Goal: Task Accomplishment & Management: Manage account settings

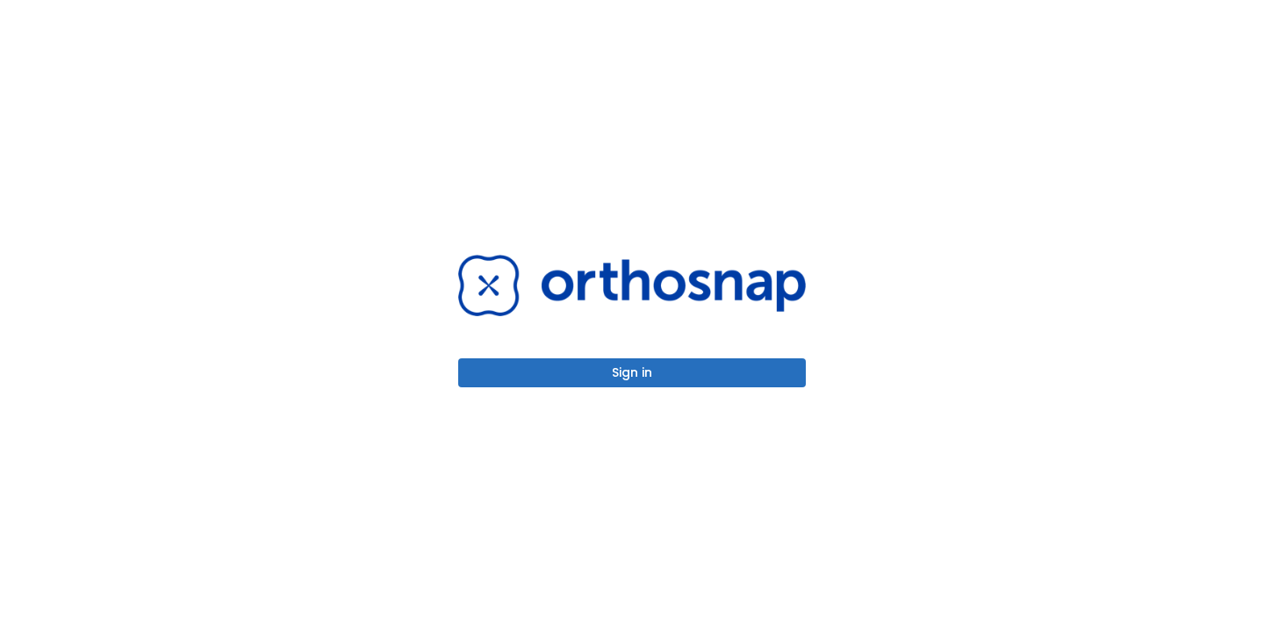
click at [587, 366] on button "Sign in" at bounding box center [632, 372] width 348 height 29
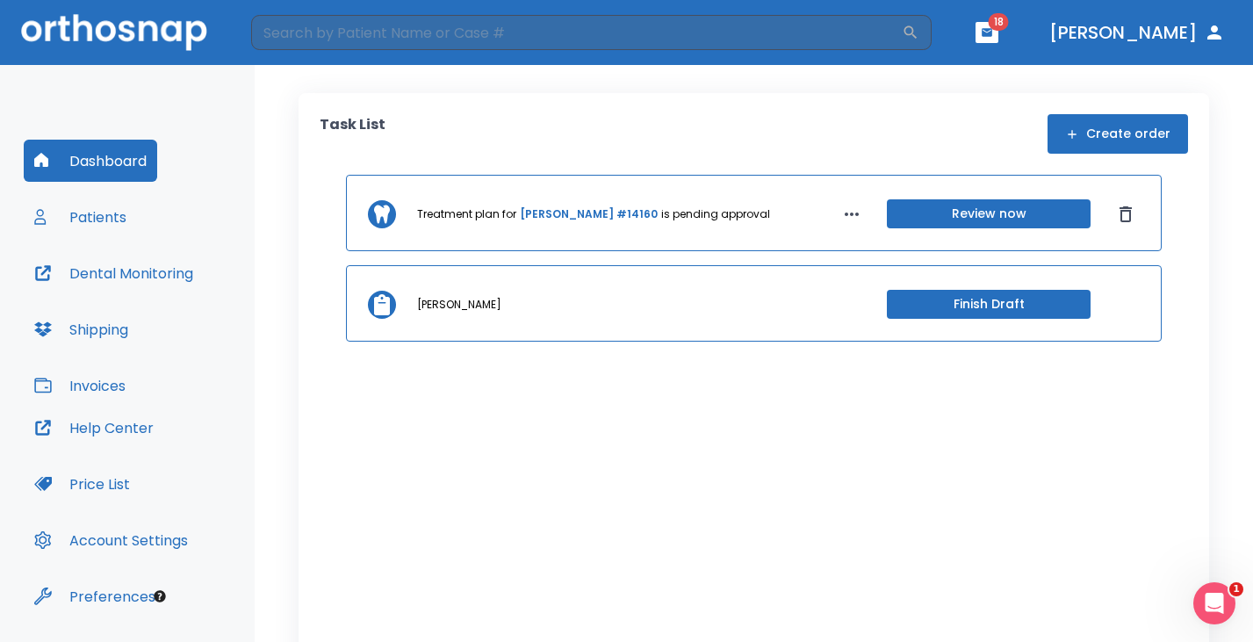
click at [963, 211] on button "Review now" at bounding box center [989, 213] width 204 height 29
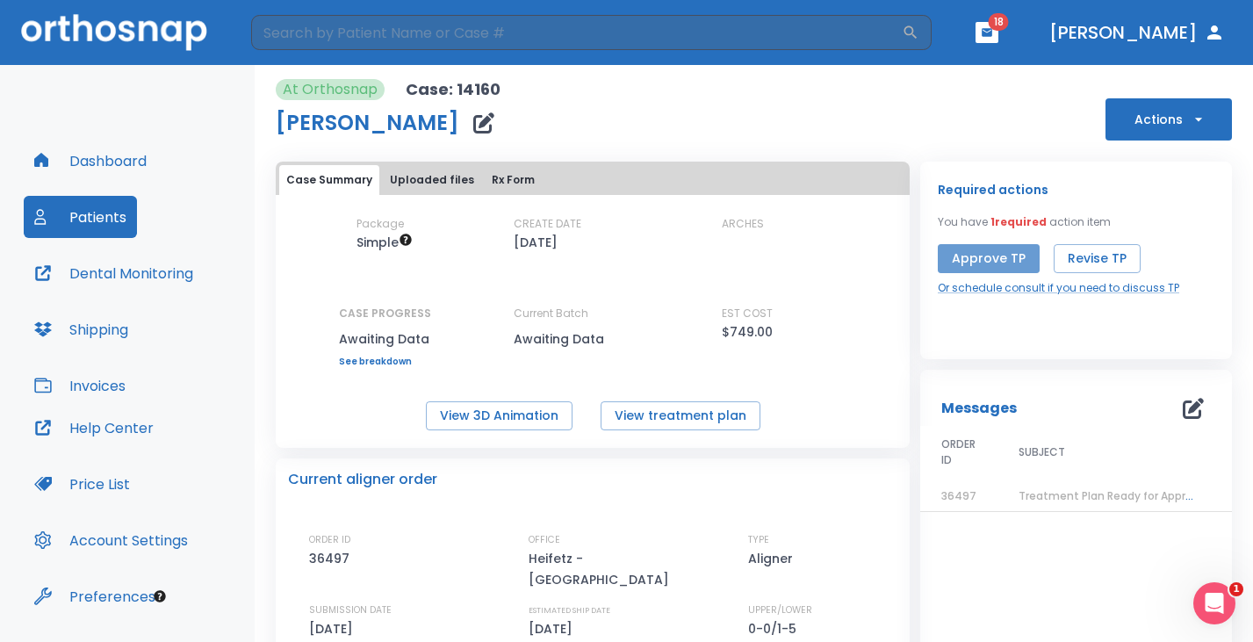
click at [983, 262] on button "Approve TP" at bounding box center [989, 258] width 102 height 29
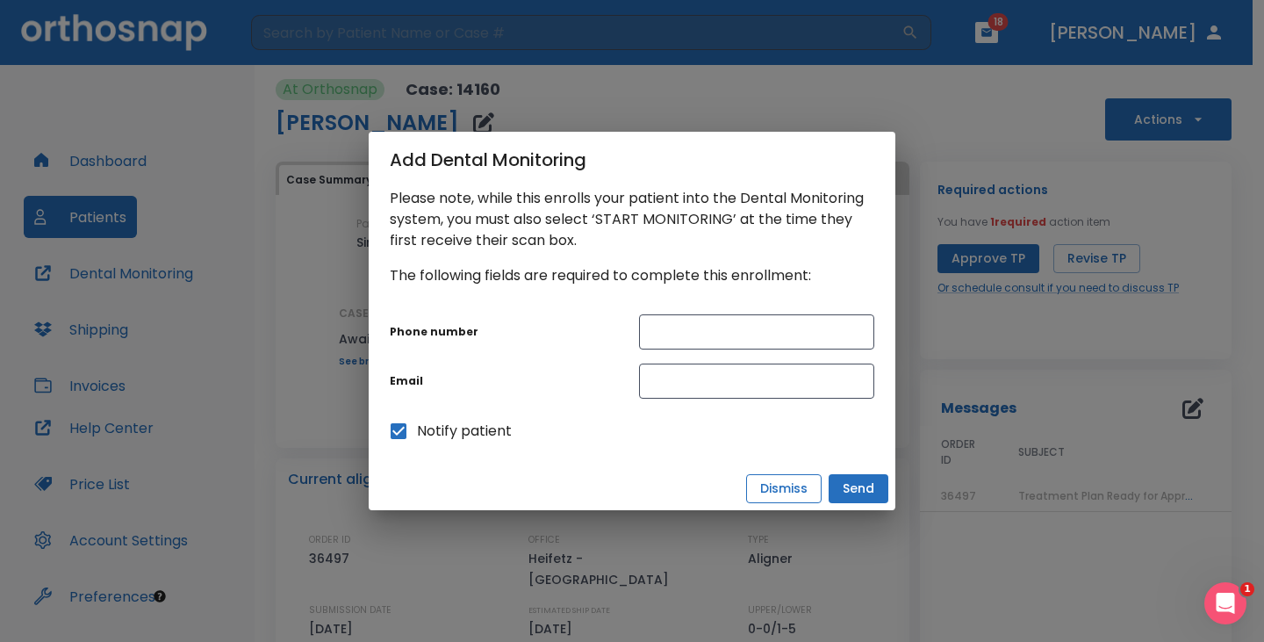
click at [775, 492] on button "Dismiss" at bounding box center [783, 488] width 75 height 29
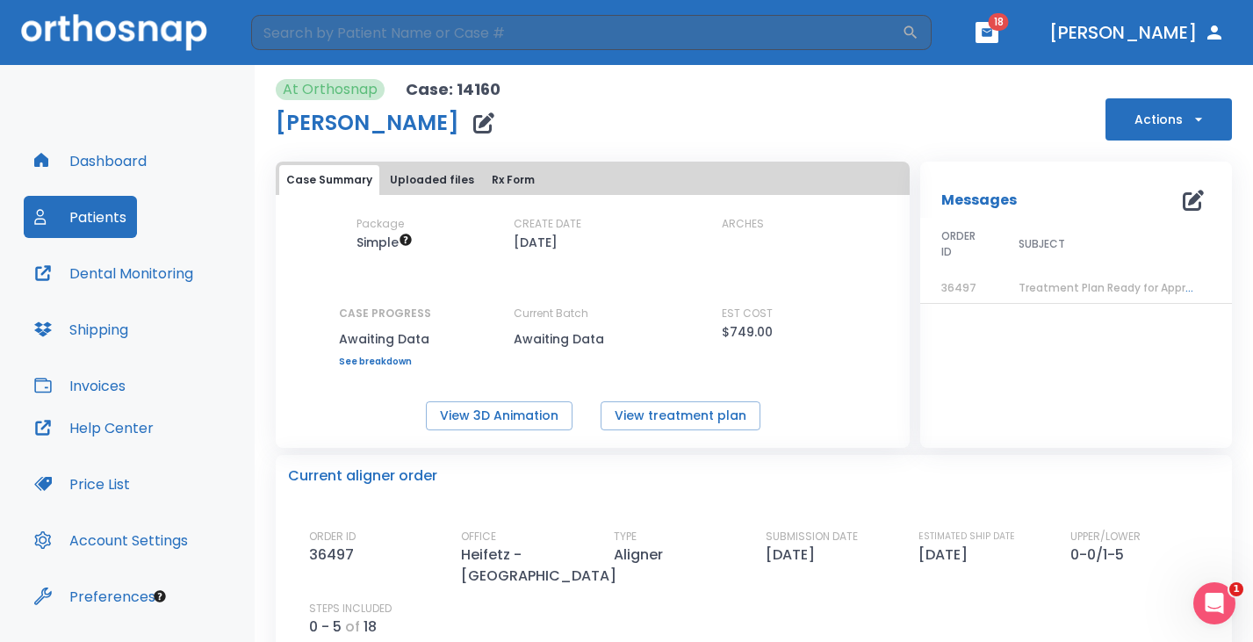
scroll to position [279, 0]
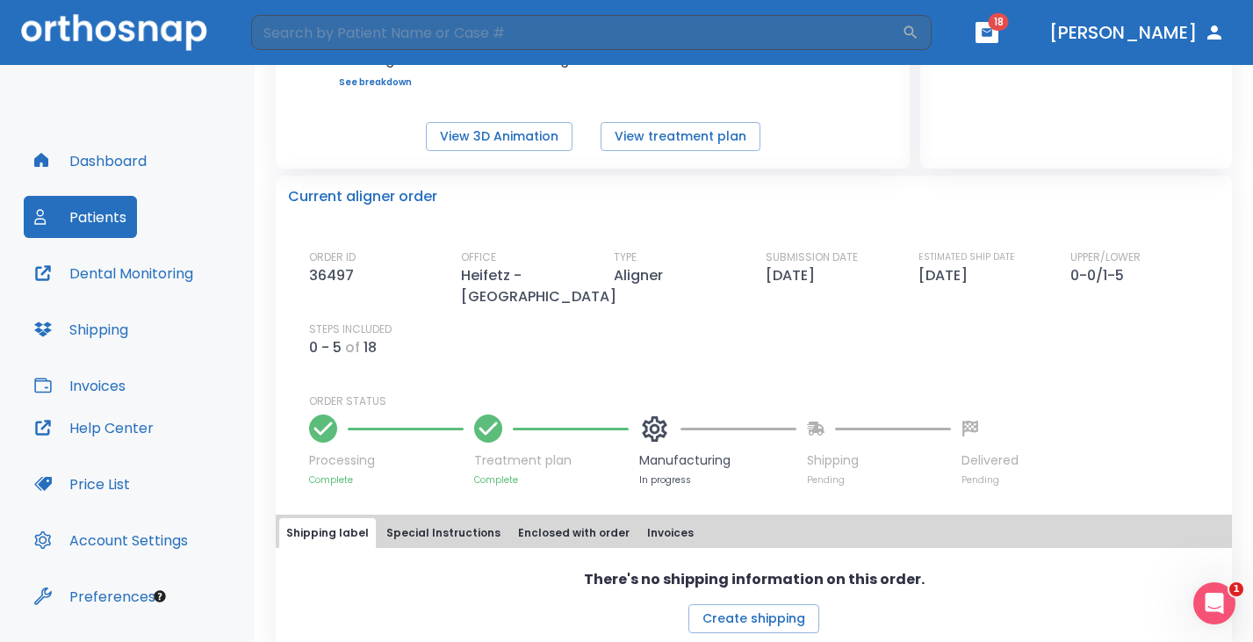
click at [106, 158] on button "Dashboard" at bounding box center [90, 161] width 133 height 42
